Goal: Task Accomplishment & Management: Use online tool/utility

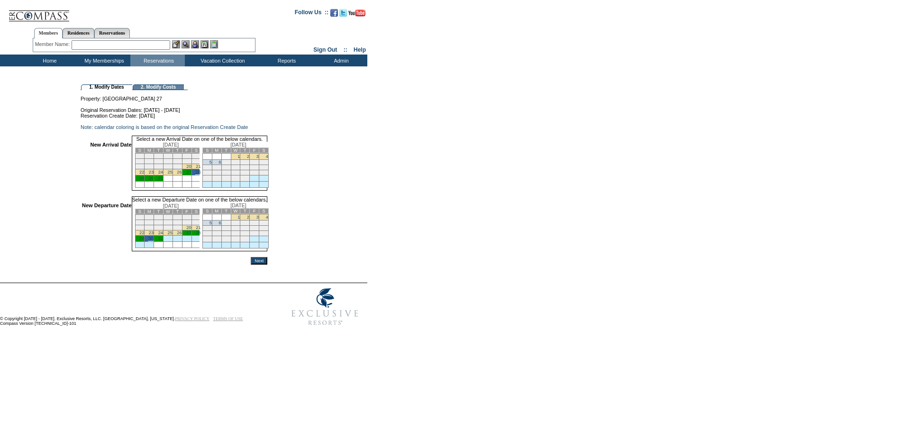
click at [267, 264] on input "Next" at bounding box center [259, 261] width 17 height 8
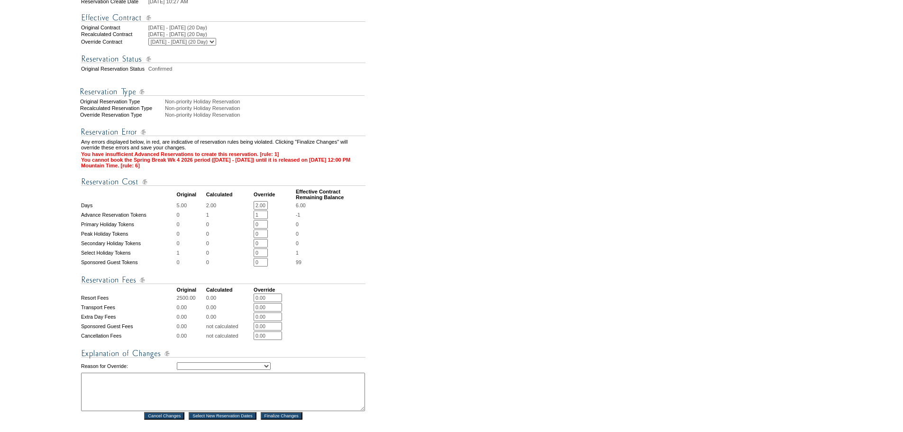
scroll to position [193, 0]
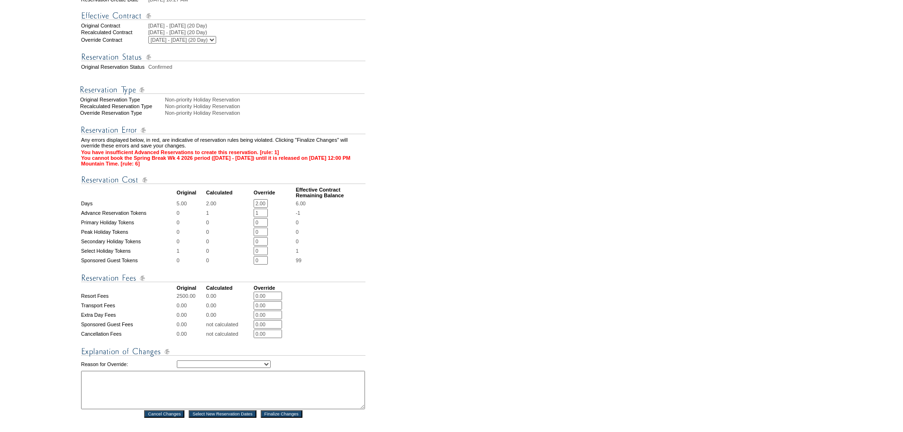
click at [263, 217] on input "1" at bounding box center [261, 213] width 14 height 9
type input "0"
click at [261, 255] on input "0" at bounding box center [261, 250] width 14 height 9
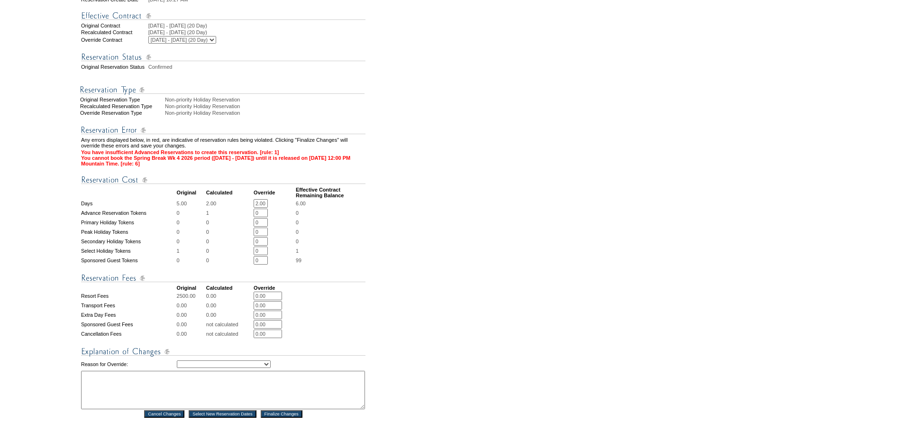
click at [261, 255] on input "0" at bounding box center [261, 250] width 14 height 9
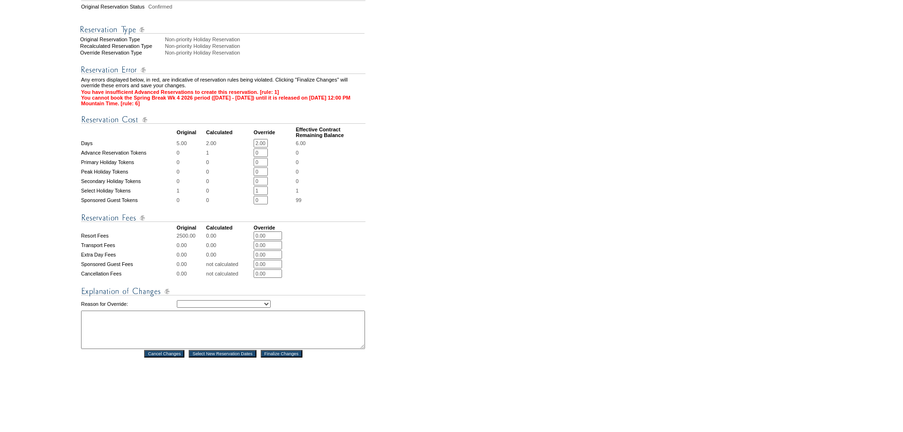
scroll to position [254, 0]
type input "1"
click at [237, 307] on select "Creating Continuous Stay Days Rebooked After Cancellation Editing Occupant Expe…" at bounding box center [224, 304] width 94 height 8
select select "1041"
click at [177, 307] on select "Creating Continuous Stay Days Rebooked After Cancellation Editing Occupant Expe…" at bounding box center [224, 304] width 94 height 8
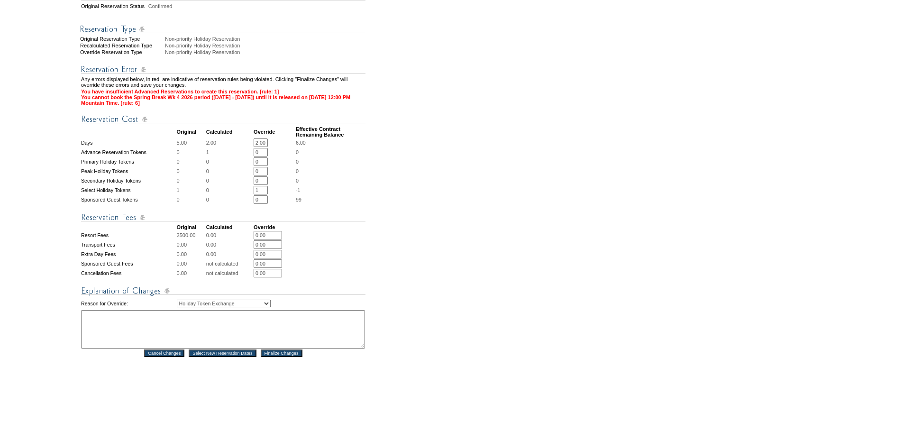
click at [231, 344] on textarea at bounding box center [223, 329] width 284 height 38
type textarea "mg"
click at [283, 357] on input "Finalize Changes" at bounding box center [282, 353] width 42 height 8
